Goal: Task Accomplishment & Management: Manage account settings

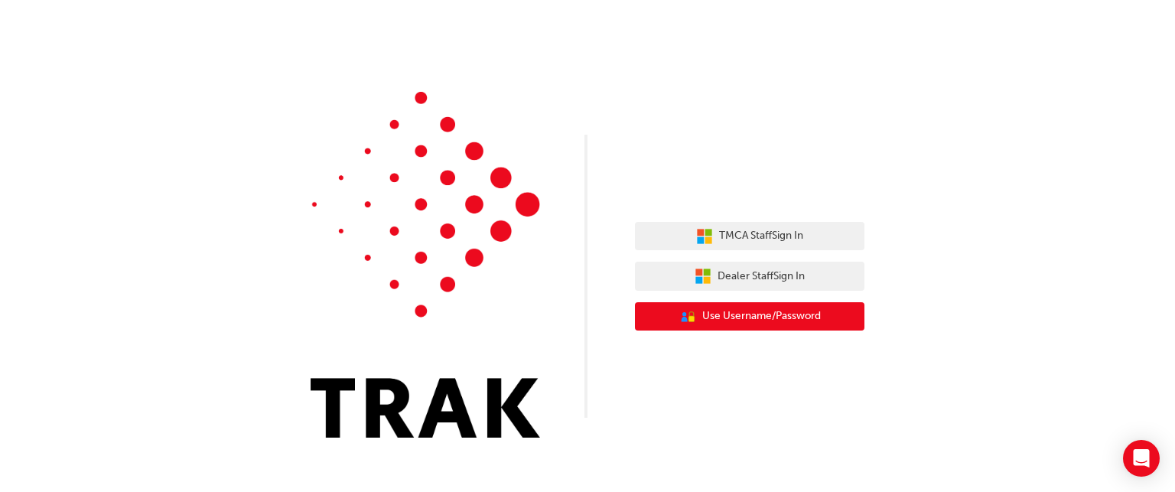
click at [725, 312] on span "Use Username/Password" at bounding box center [761, 316] width 119 height 18
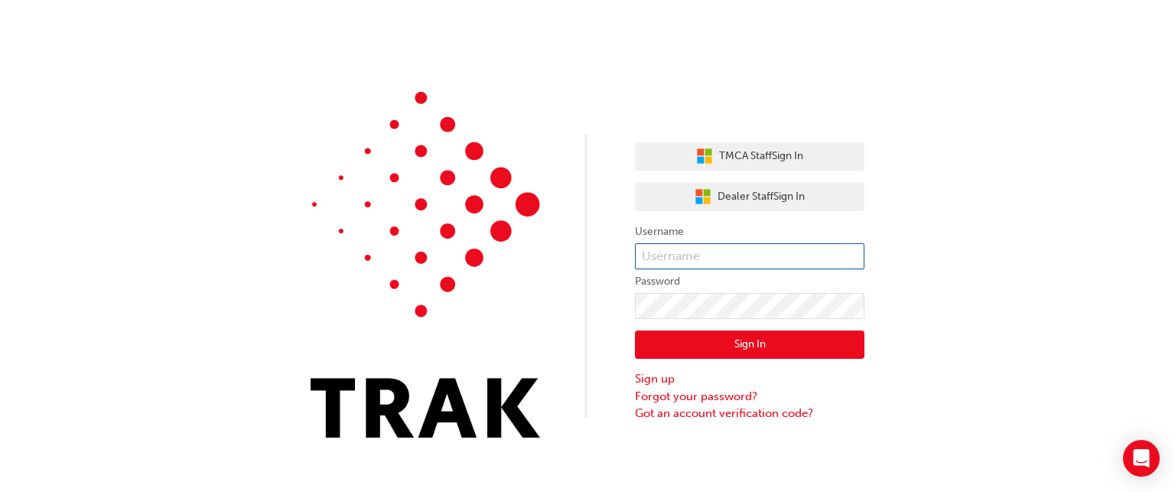
click at [687, 264] on input "text" at bounding box center [749, 256] width 229 height 26
type input "5"
type input "657712"
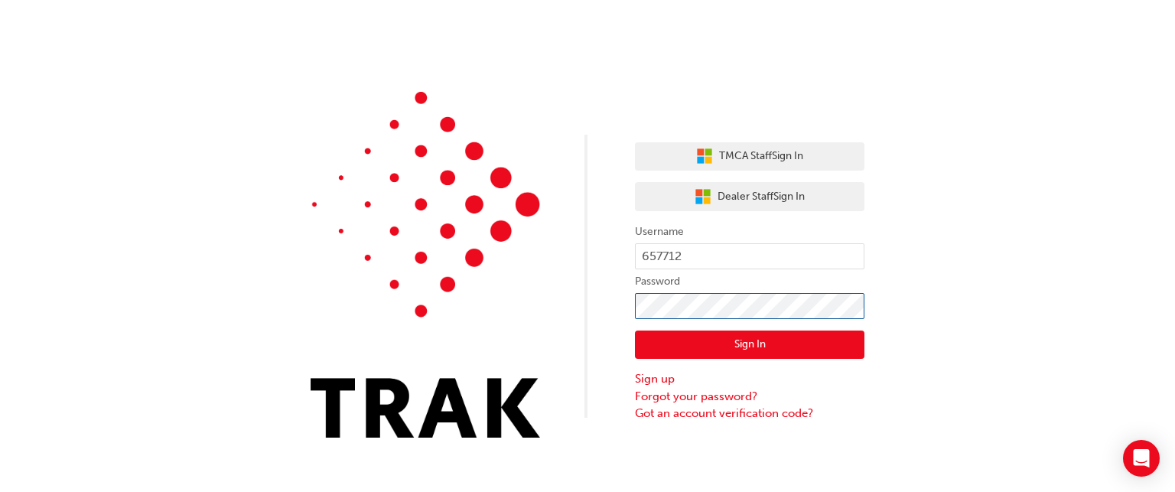
click button "Sign In" at bounding box center [749, 344] width 229 height 29
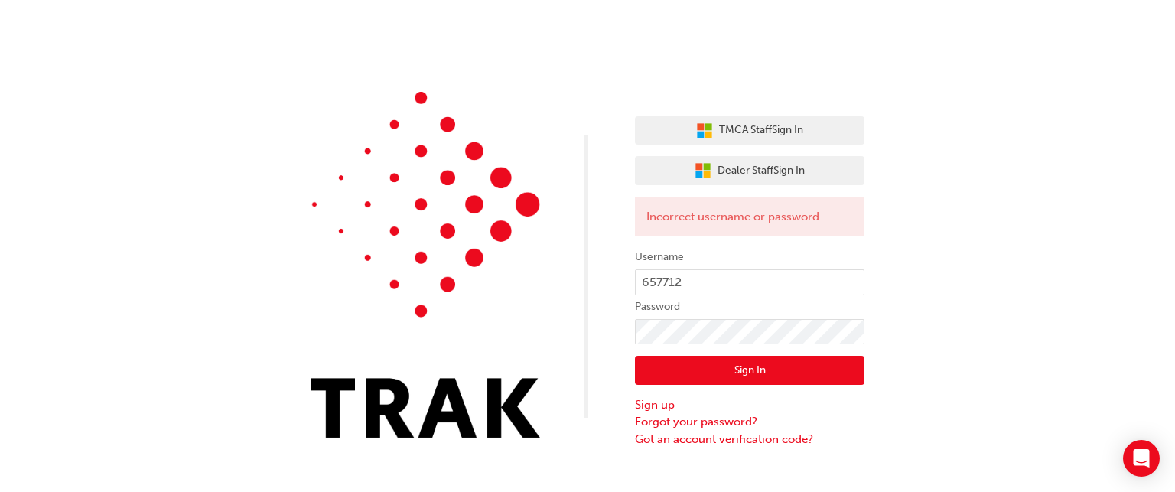
click at [715, 363] on button "Sign In" at bounding box center [749, 370] width 229 height 29
